Goal: Transaction & Acquisition: Book appointment/travel/reservation

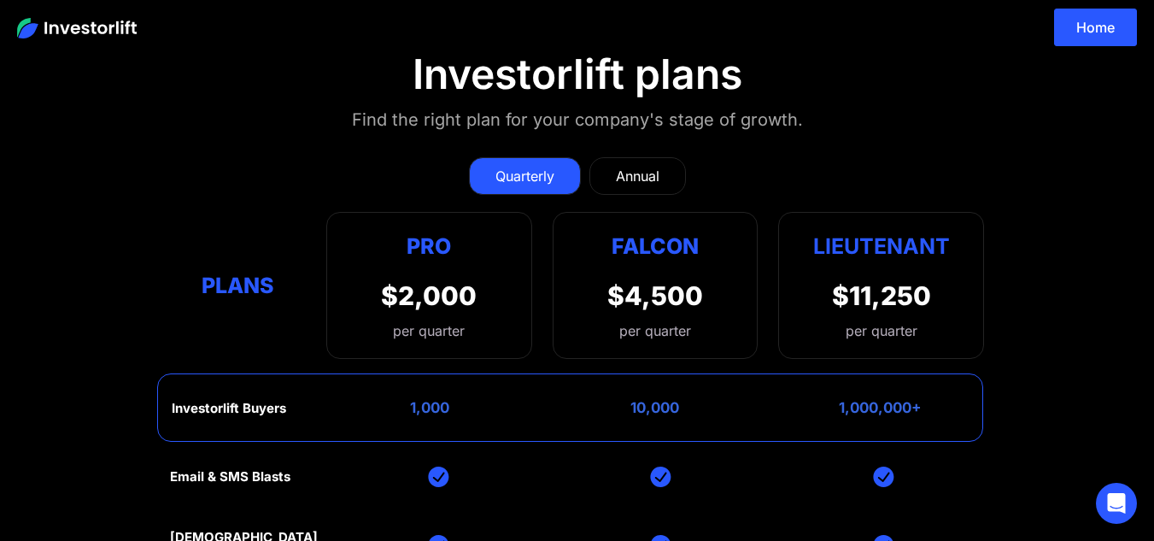
click at [622, 176] on div "Annual" at bounding box center [638, 176] width 44 height 20
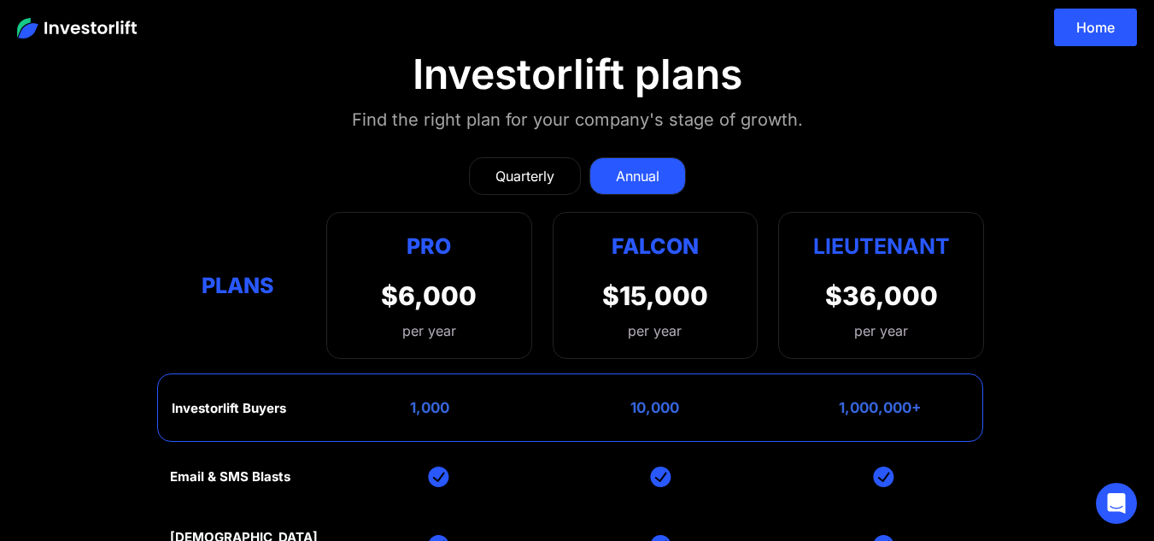
click at [516, 174] on div "Quarterly" at bounding box center [524, 176] width 59 height 20
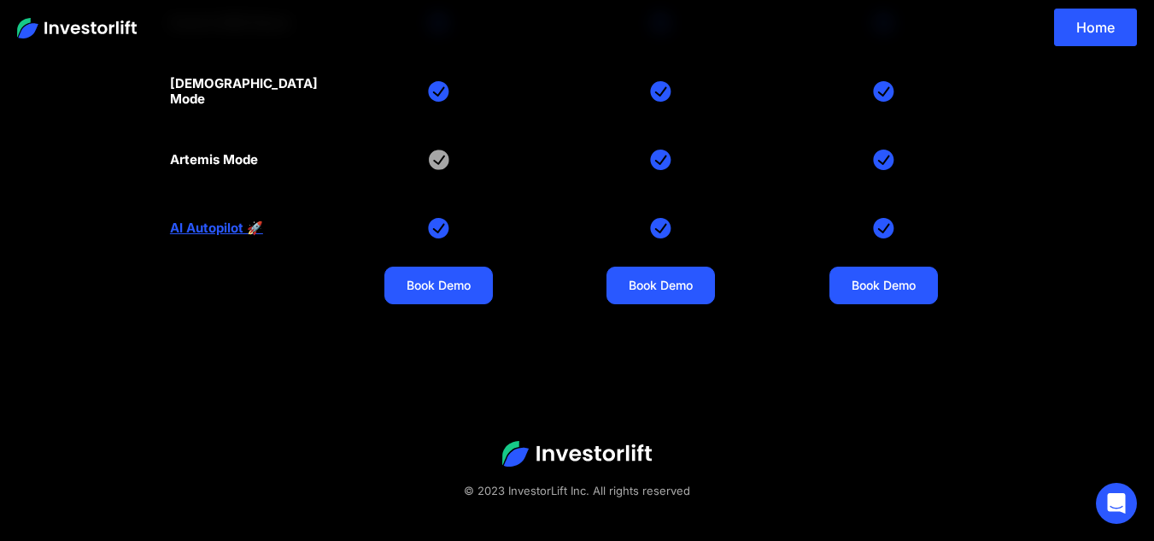
scroll to position [468, 0]
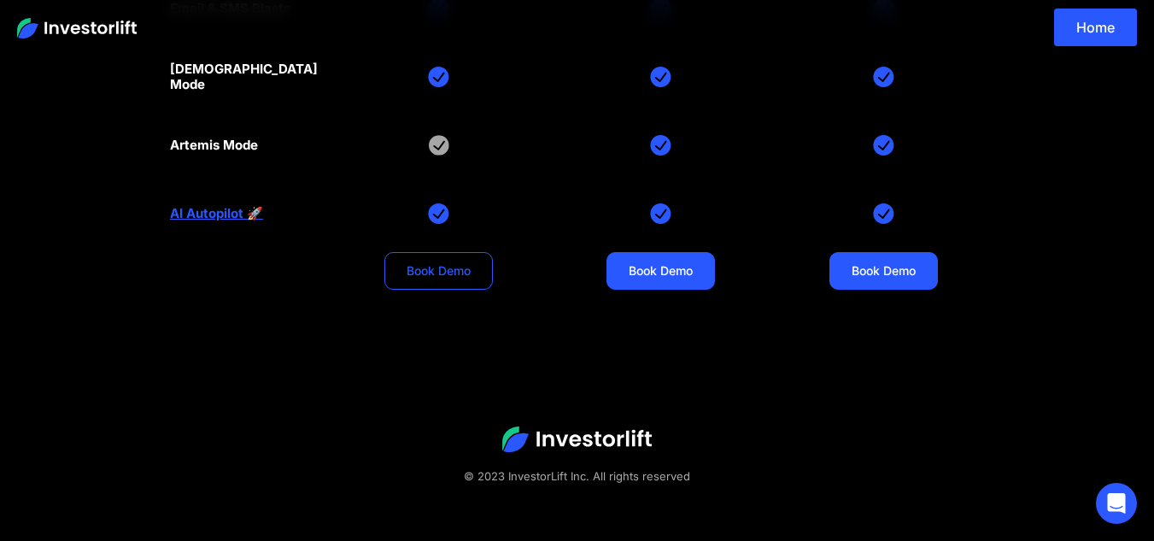
click at [453, 281] on link "Book Demo" at bounding box center [438, 271] width 108 height 38
